Goal: Navigation & Orientation: Understand site structure

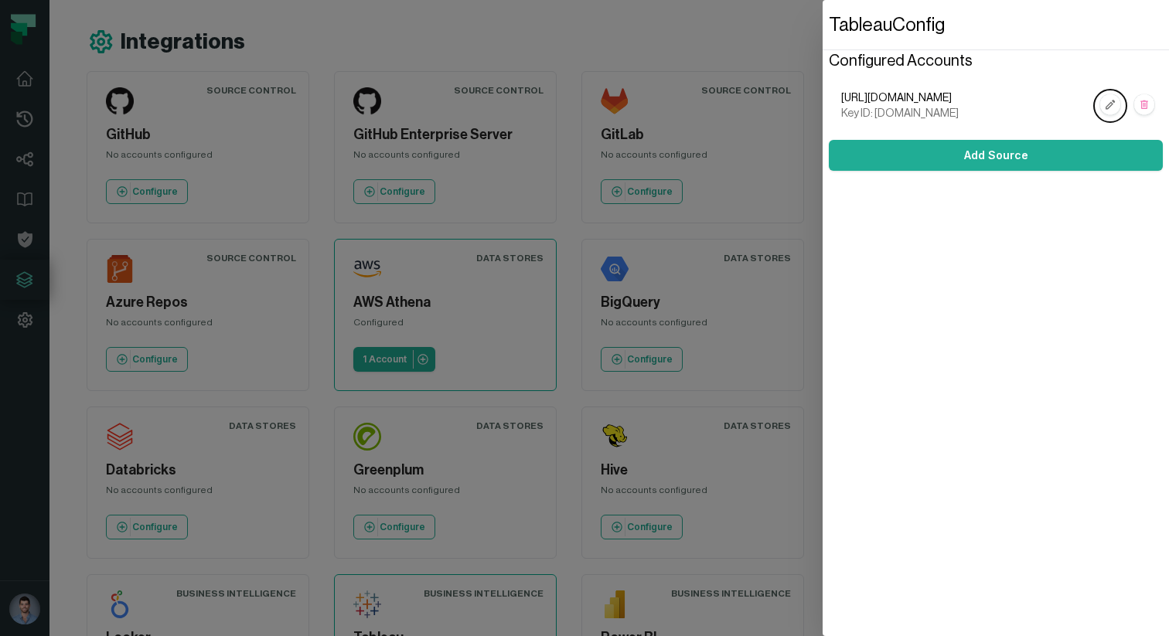
click at [823, 188] on dialog "Tableau Config Configured Accounts [URL][DOMAIN_NAME] Key ID: [DOMAIN_NAME] Add…" at bounding box center [996, 318] width 346 height 636
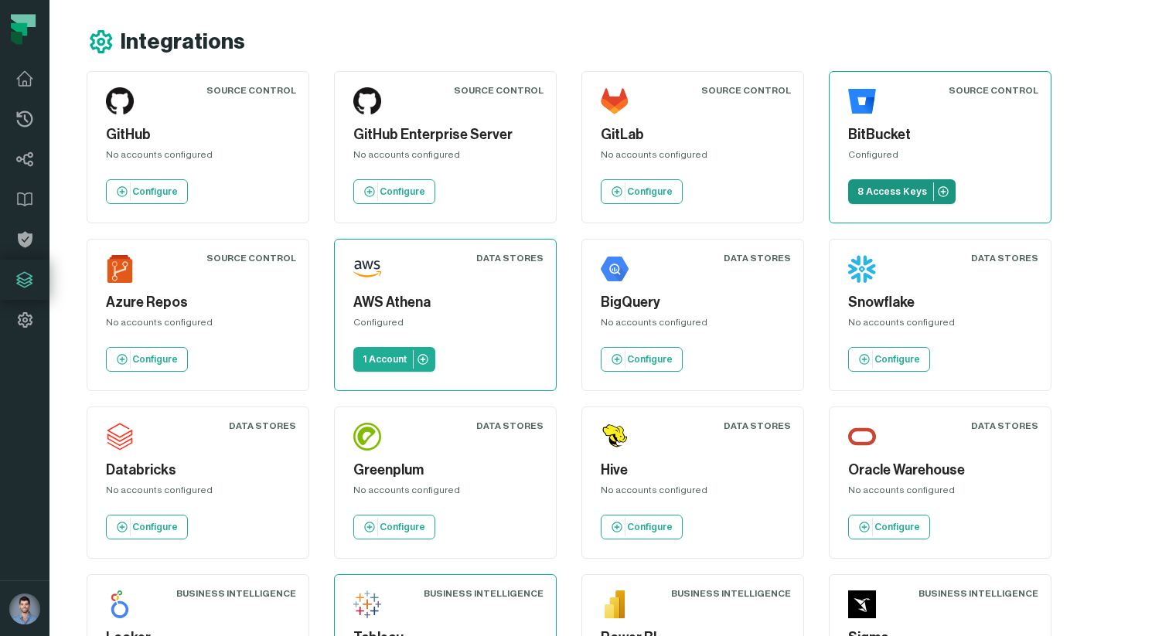
click at [875, 194] on p "8 Access Keys" at bounding box center [892, 192] width 70 height 12
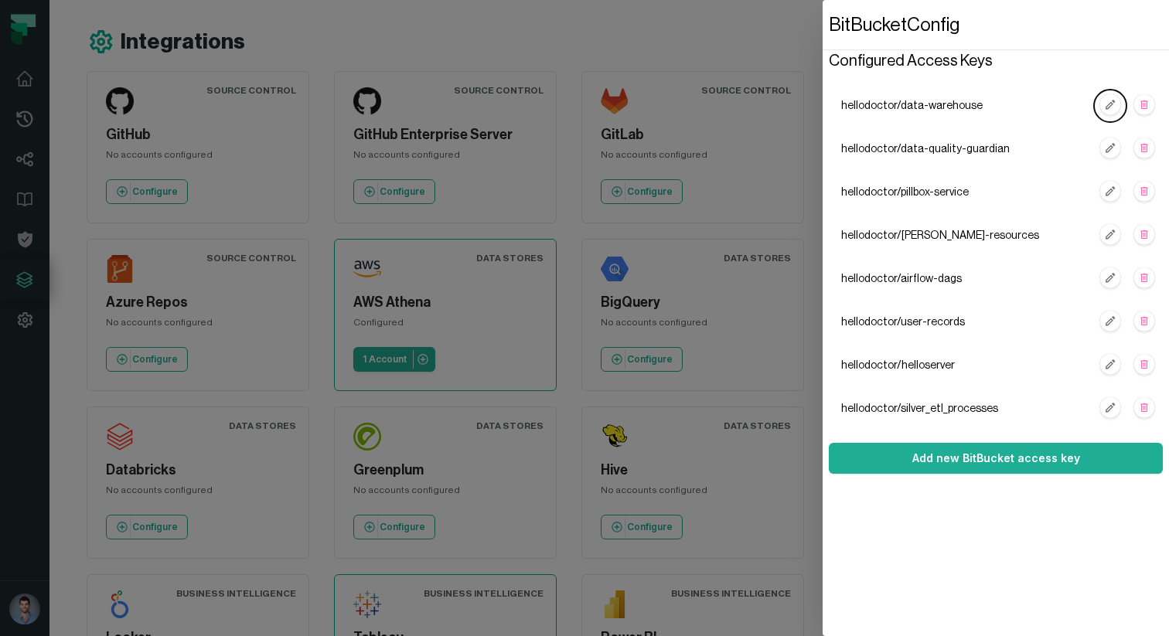
click at [823, 203] on dialog "BitBucket Config Configured Access [PERSON_NAME]/data-warehouse hellodoctor/dat…" at bounding box center [996, 318] width 346 height 636
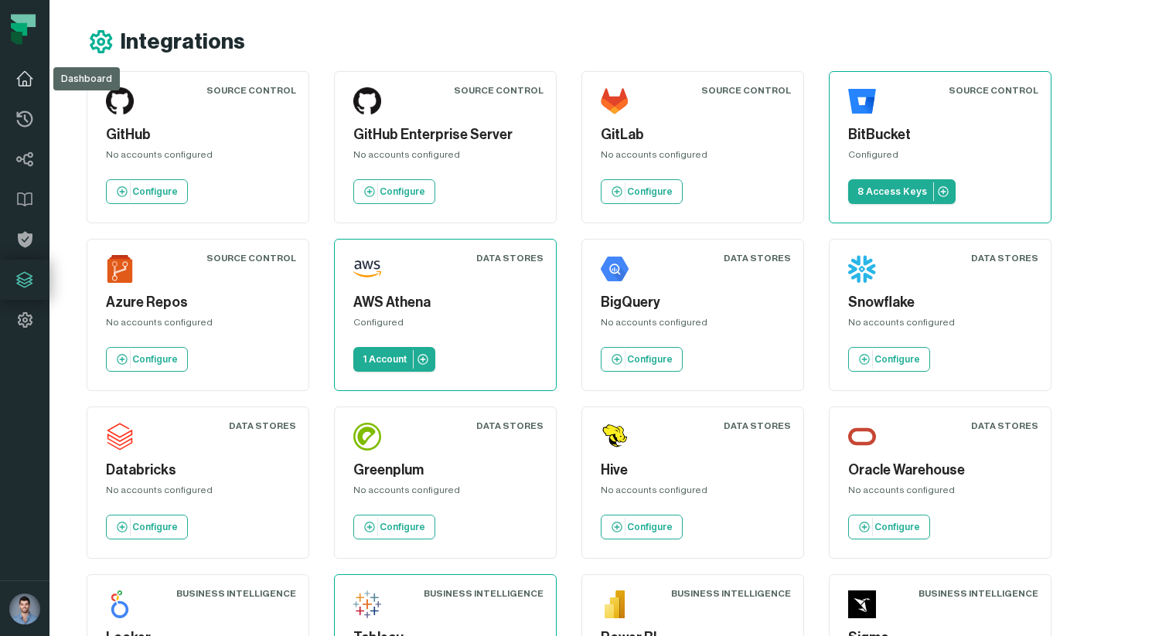
click at [24, 63] on link "Dashboard" at bounding box center [24, 79] width 49 height 40
click at [22, 76] on icon at bounding box center [24, 79] width 19 height 19
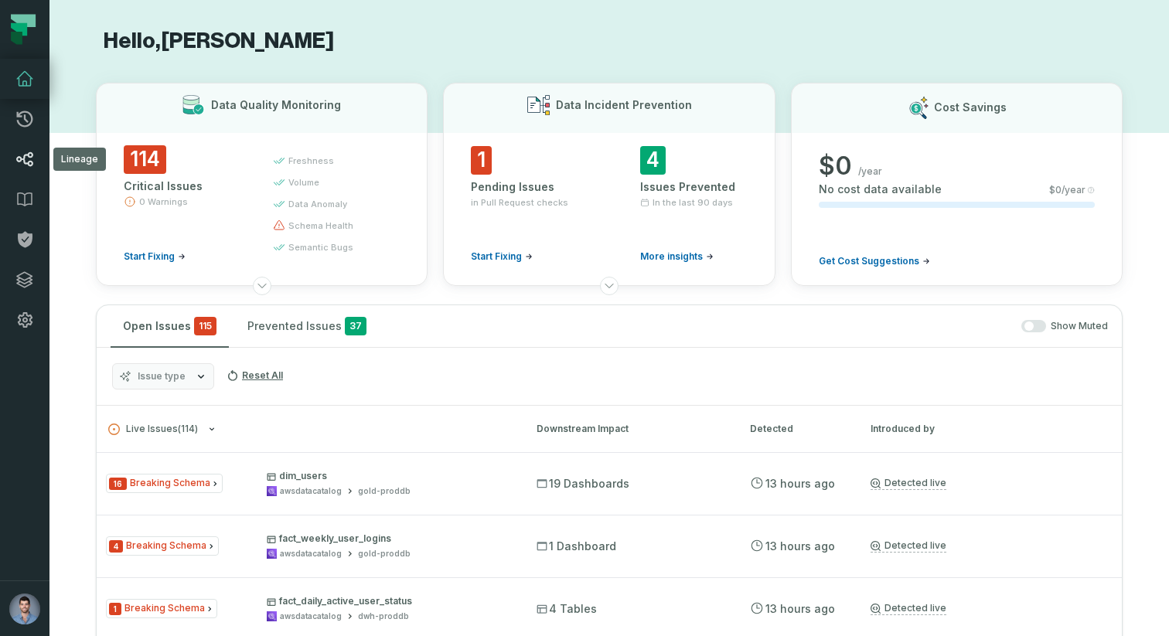
click at [27, 169] on link "Lineage" at bounding box center [24, 159] width 49 height 40
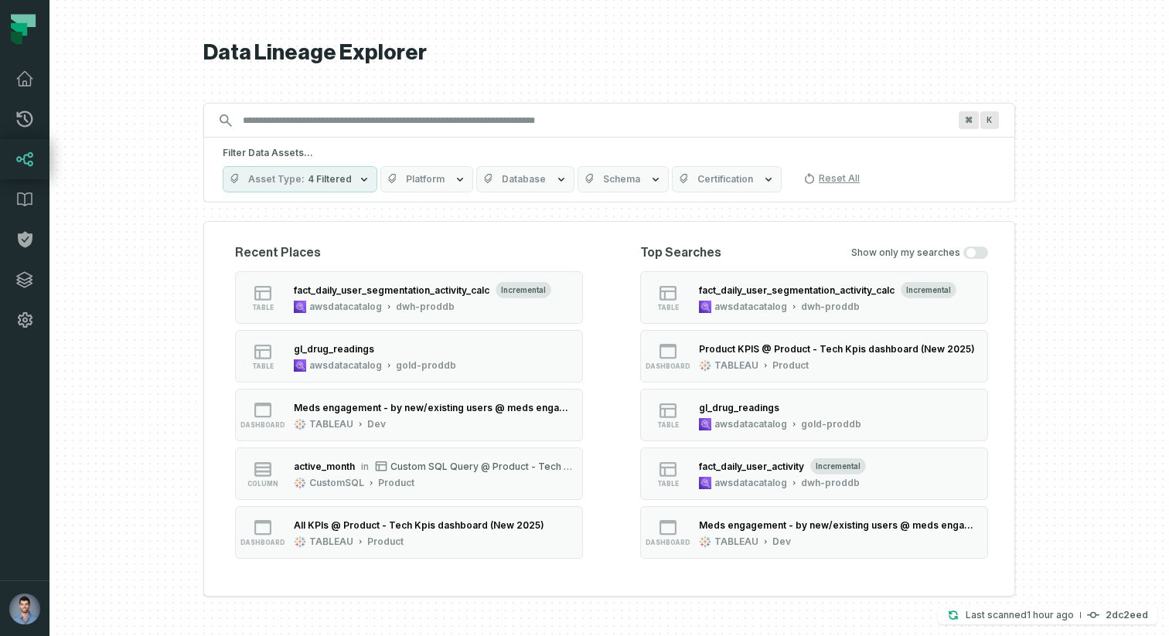
click at [320, 188] on button "Asset Type 4 Filtered" at bounding box center [300, 179] width 155 height 26
click at [417, 177] on span "Platform" at bounding box center [425, 179] width 39 height 12
click at [502, 178] on span "Database" at bounding box center [524, 179] width 44 height 12
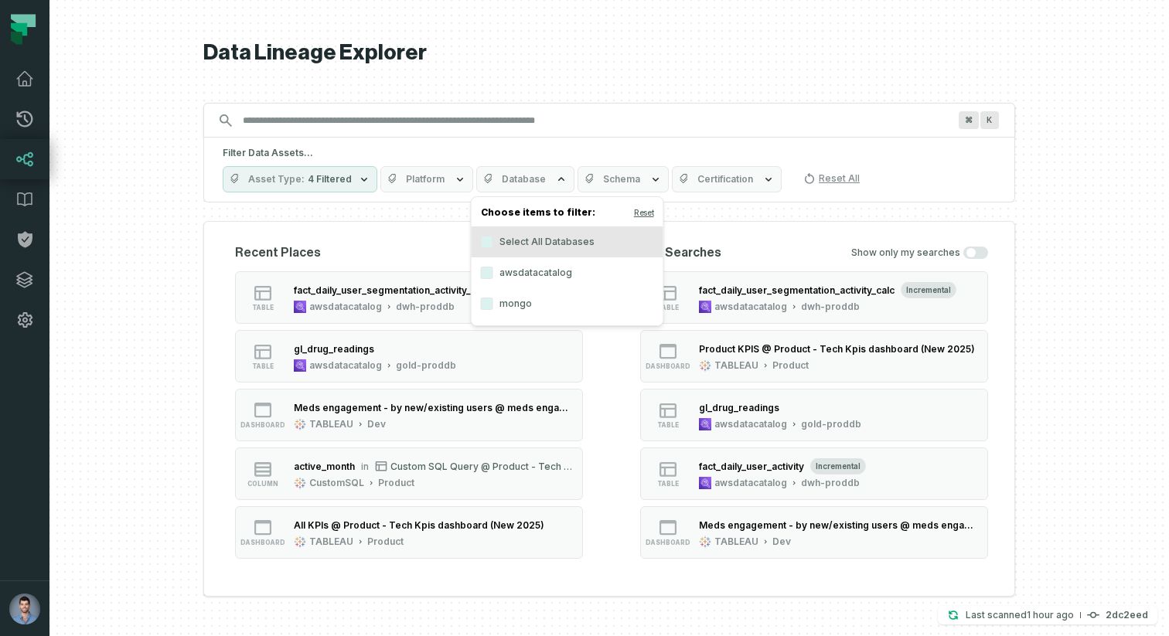
click at [649, 180] on icon "button" at bounding box center [655, 179] width 12 height 12
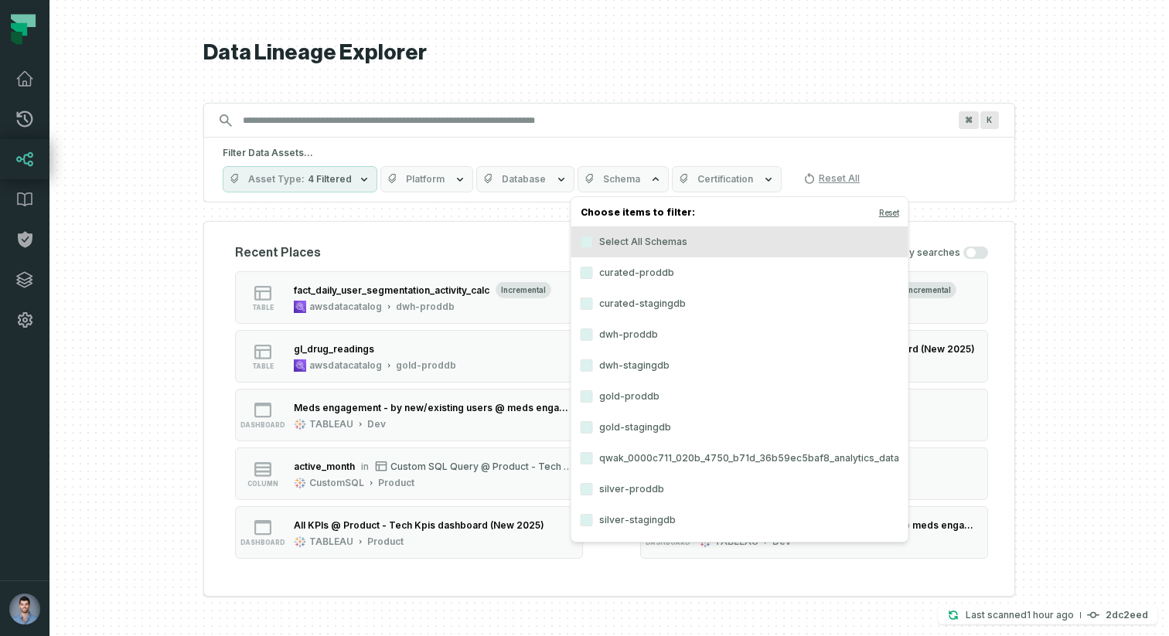
click at [738, 181] on span "Certification" at bounding box center [725, 179] width 56 height 12
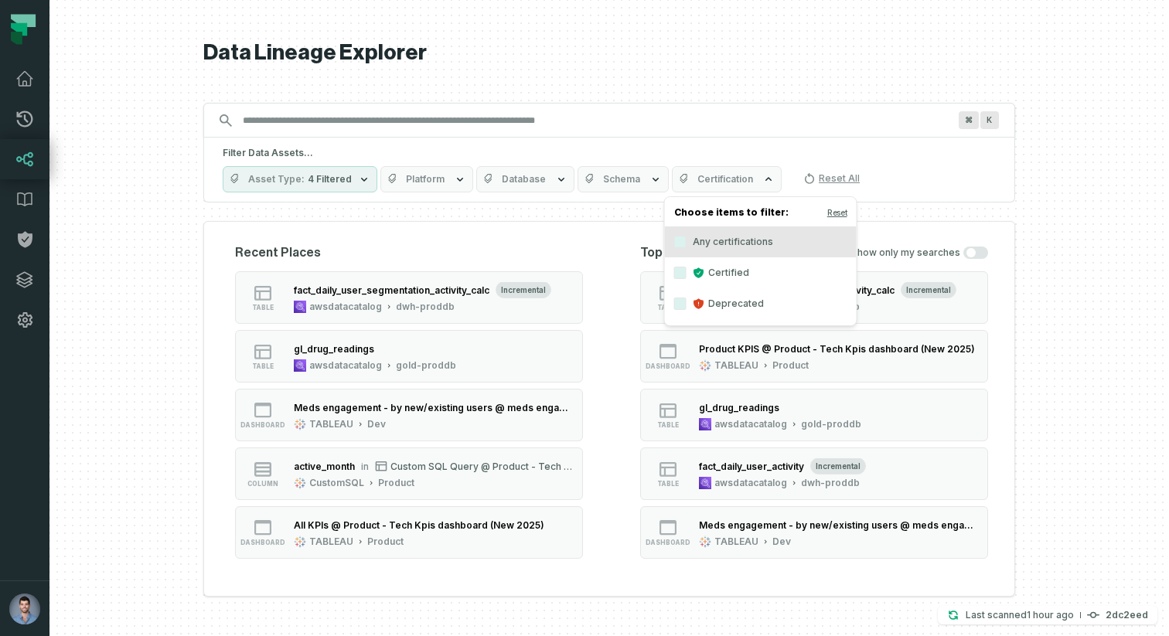
click at [738, 181] on span "Certification" at bounding box center [725, 179] width 56 height 12
